Goal: Task Accomplishment & Management: Manage account settings

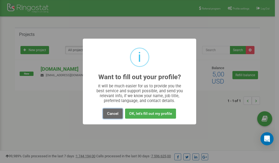
click at [111, 113] on button "Cancel" at bounding box center [113, 114] width 20 height 10
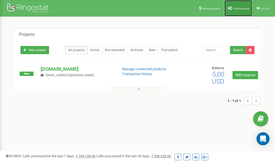
click at [240, 9] on span "Profile settings" at bounding box center [241, 8] width 17 height 3
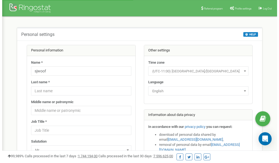
scroll to position [27, 0]
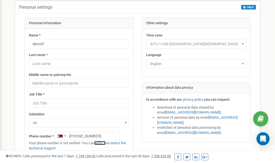
click at [102, 142] on link "verify it" at bounding box center [99, 143] width 11 height 4
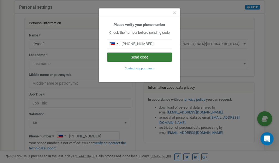
click at [132, 58] on button "Send code" at bounding box center [139, 57] width 65 height 9
